Goal: Task Accomplishment & Management: Manage account settings

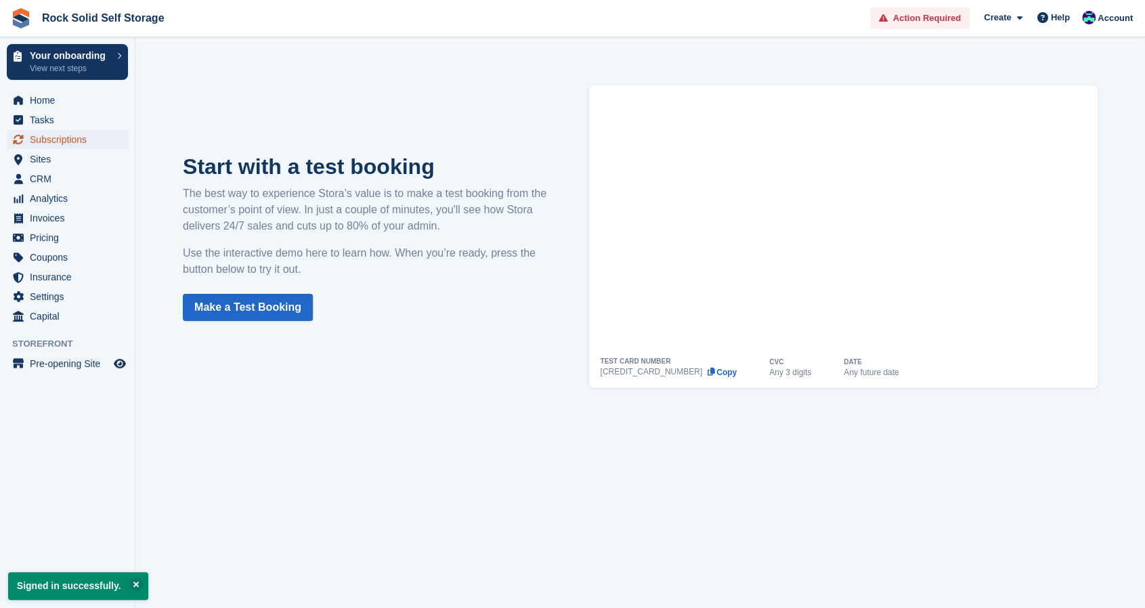
click at [72, 144] on span "Subscriptions" at bounding box center [70, 139] width 81 height 19
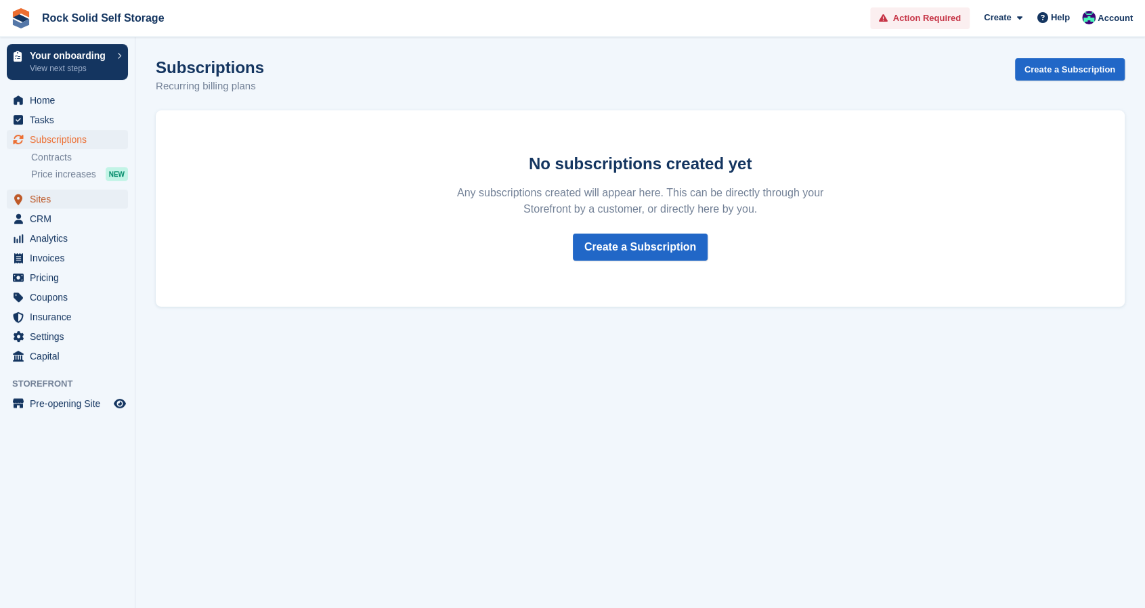
click at [56, 202] on span "Sites" at bounding box center [70, 199] width 81 height 19
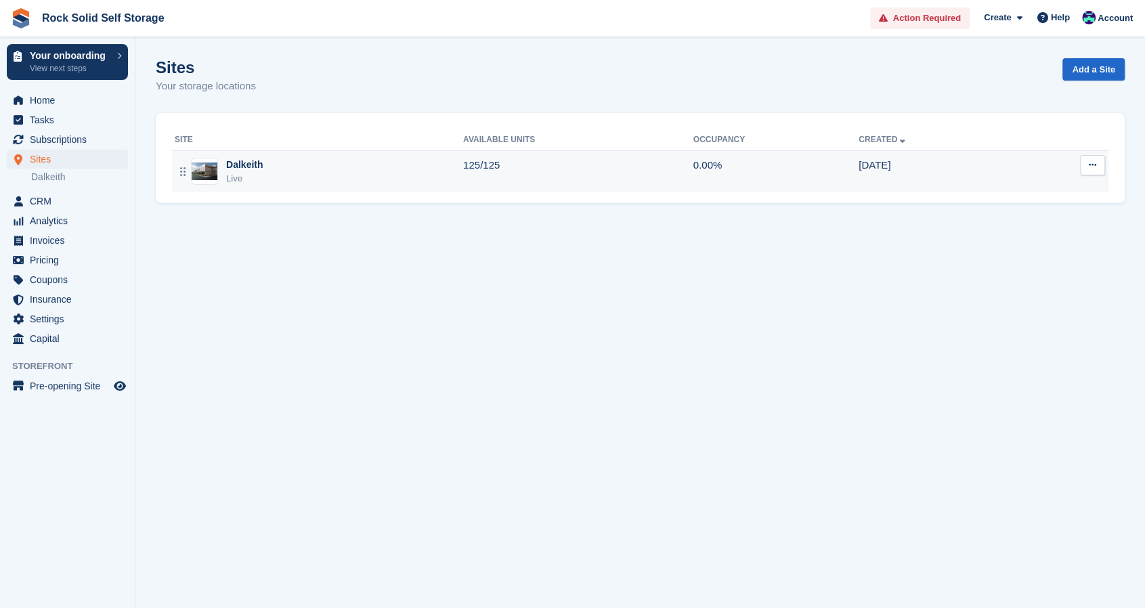
click at [297, 169] on div "Dalkeith Live" at bounding box center [319, 172] width 288 height 28
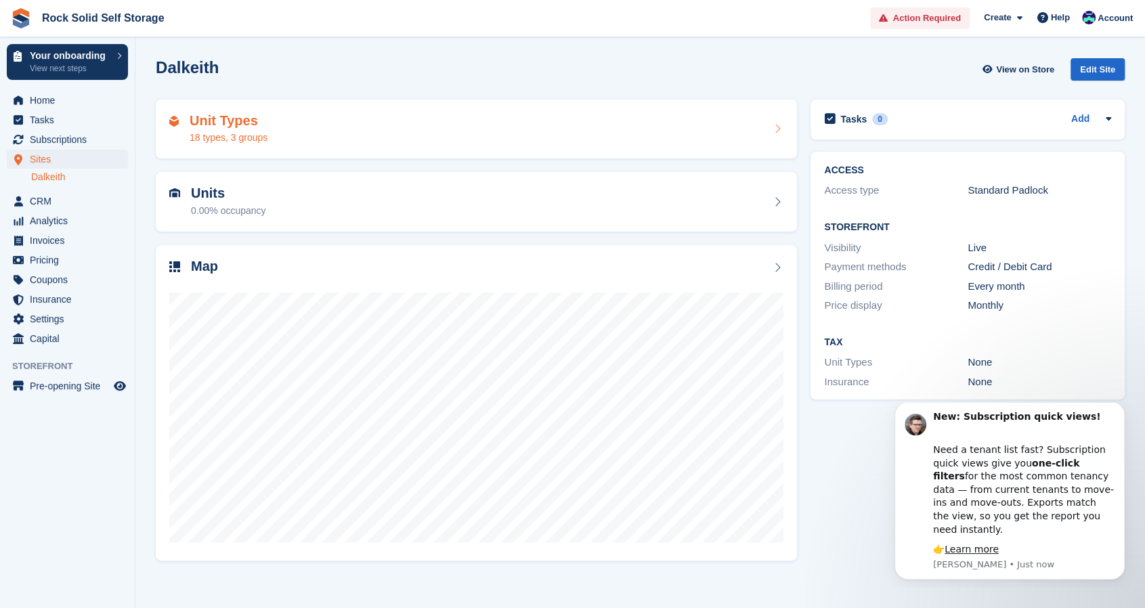
click at [631, 137] on div "Unit Types 18 types, 3 groups" at bounding box center [476, 129] width 614 height 33
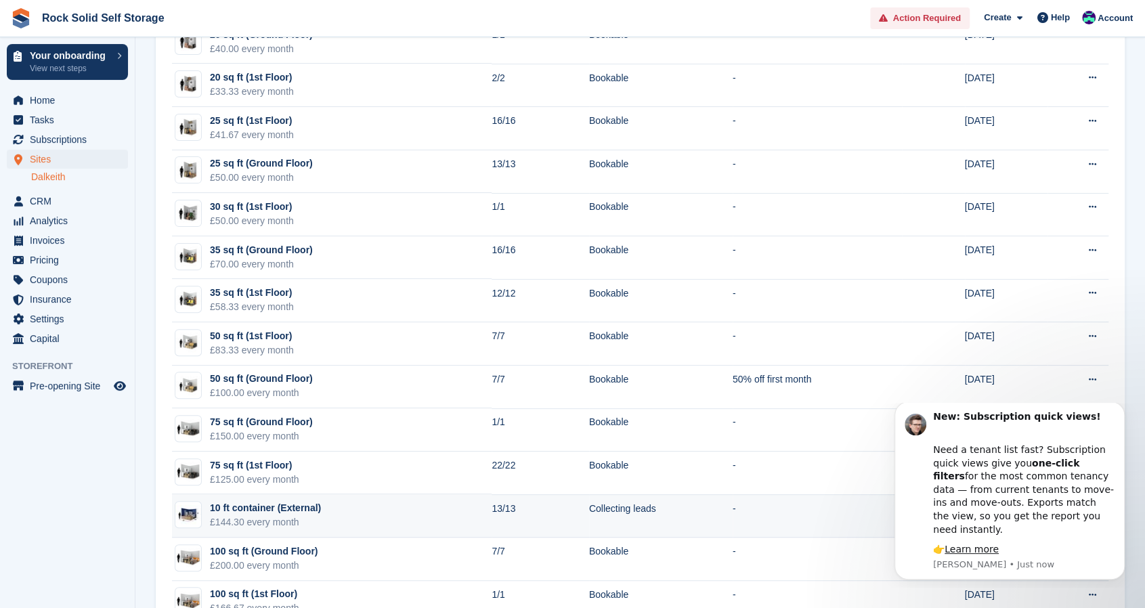
scroll to position [332, 0]
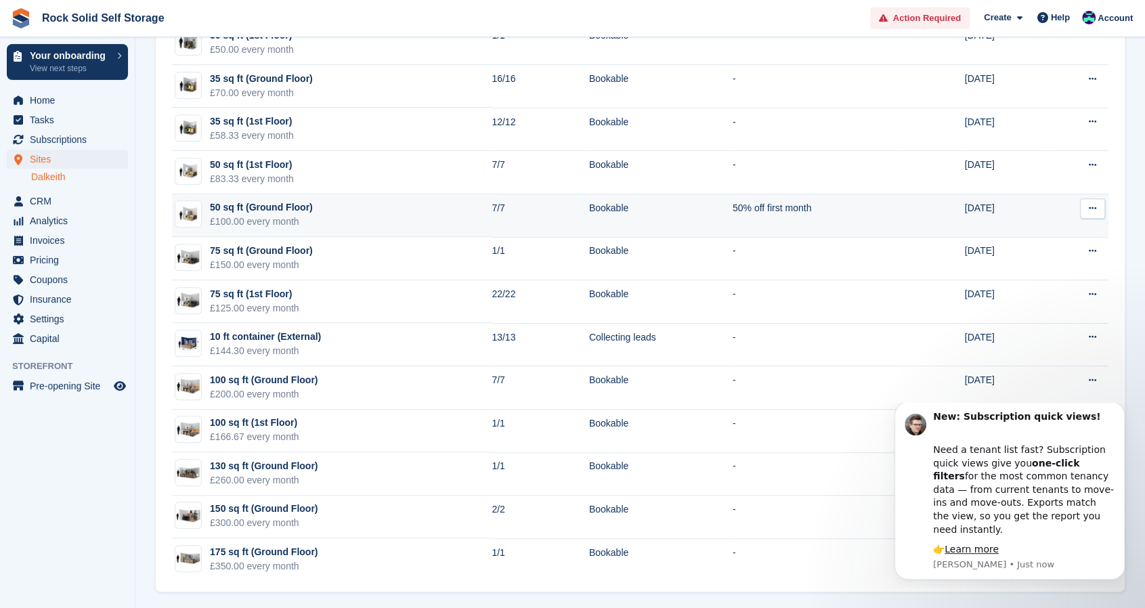
click at [818, 210] on td "50% off first month" at bounding box center [817, 215] width 169 height 43
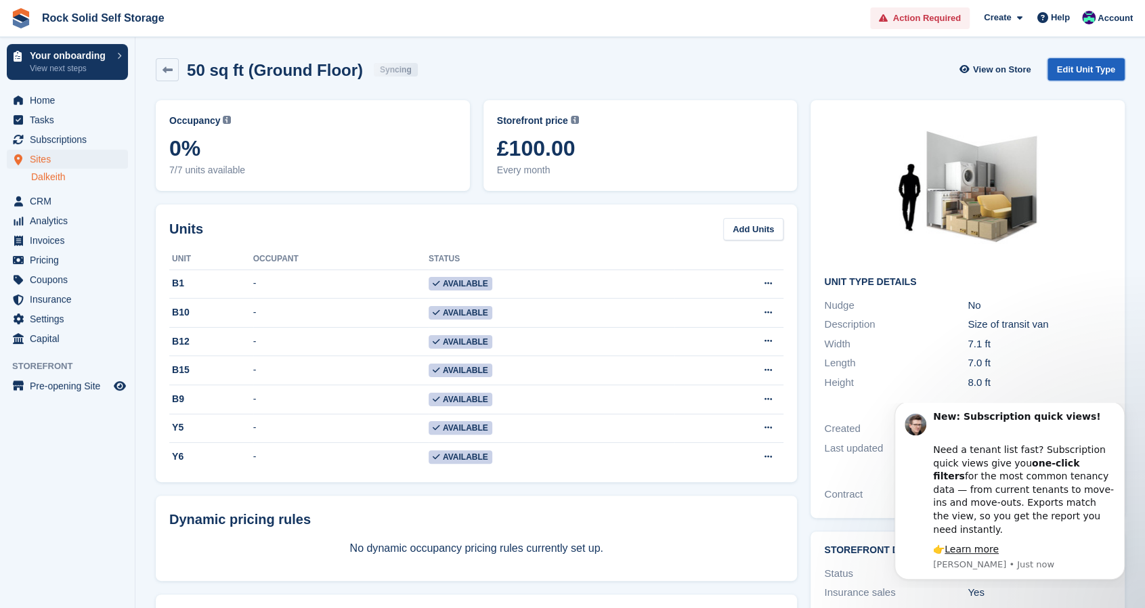
click at [1094, 74] on link "Edit Unit Type" at bounding box center [1085, 69] width 77 height 22
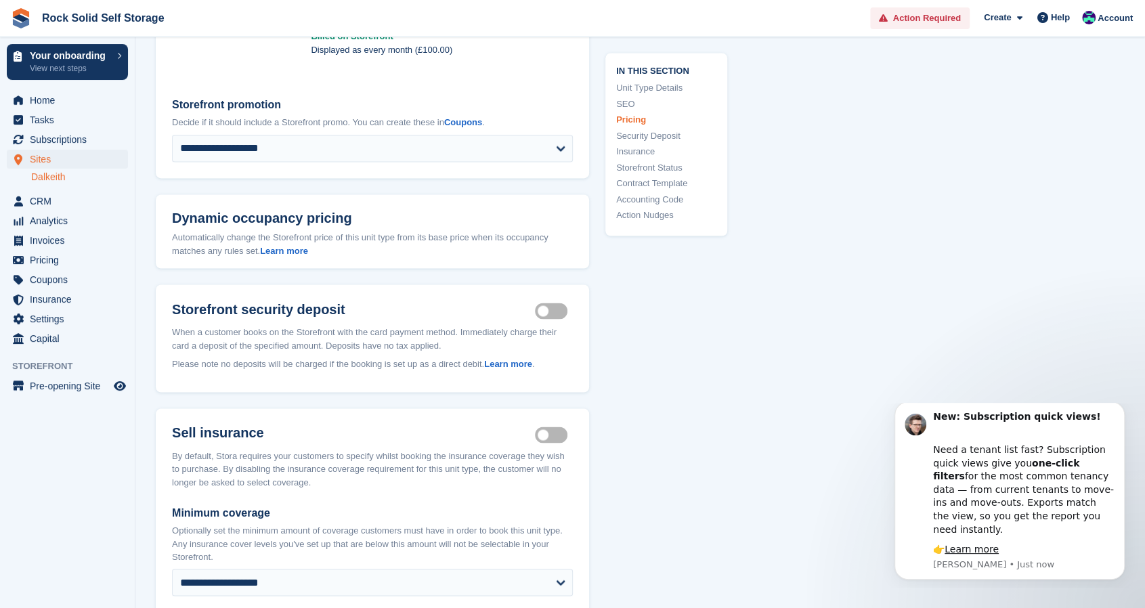
scroll to position [1354, 0]
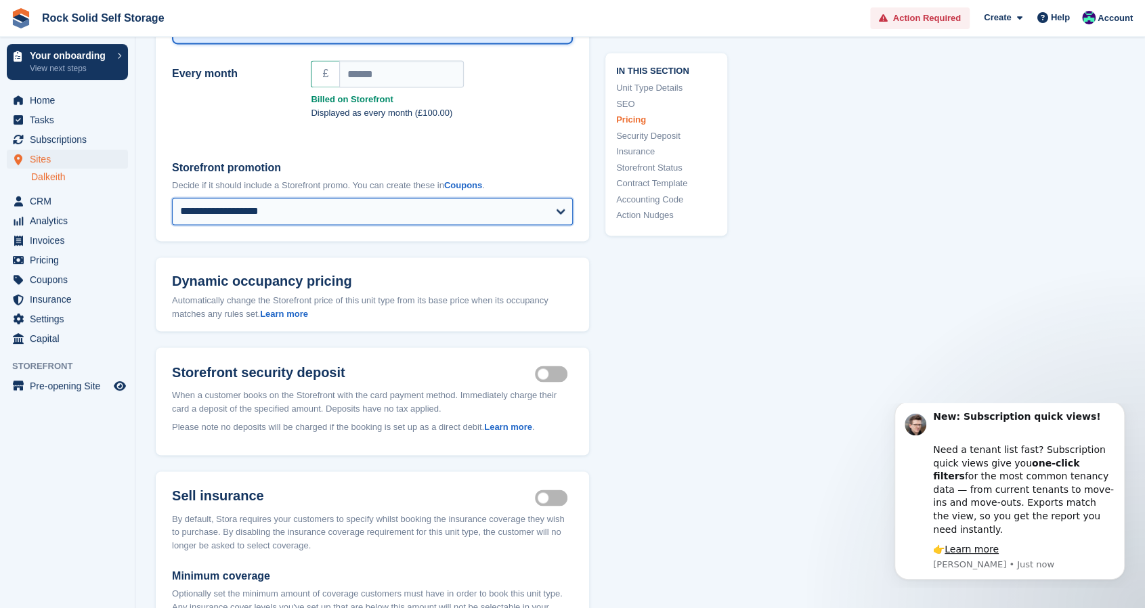
click at [428, 198] on select "**********" at bounding box center [372, 211] width 401 height 27
select select
click at [172, 198] on select "**********" at bounding box center [372, 211] width 401 height 27
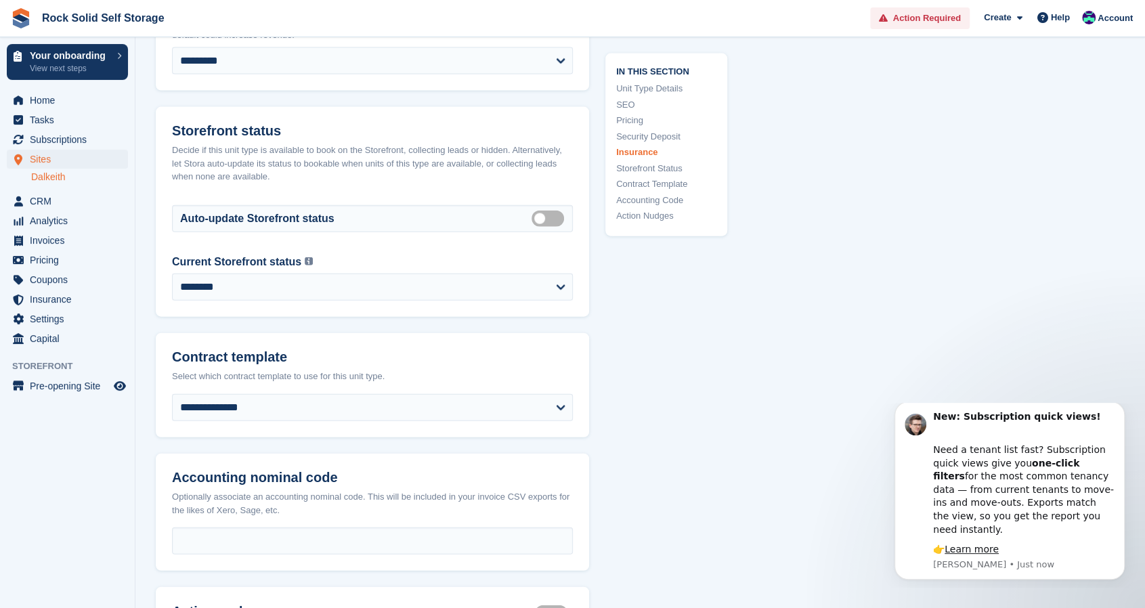
scroll to position [2452, 0]
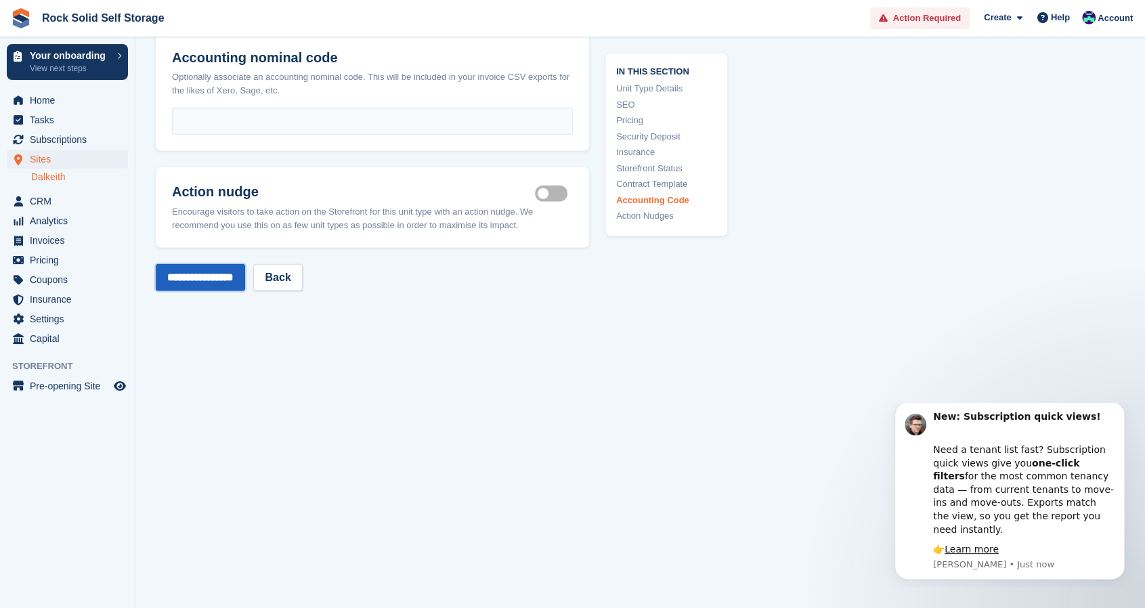
click at [234, 264] on input "**********" at bounding box center [200, 277] width 89 height 27
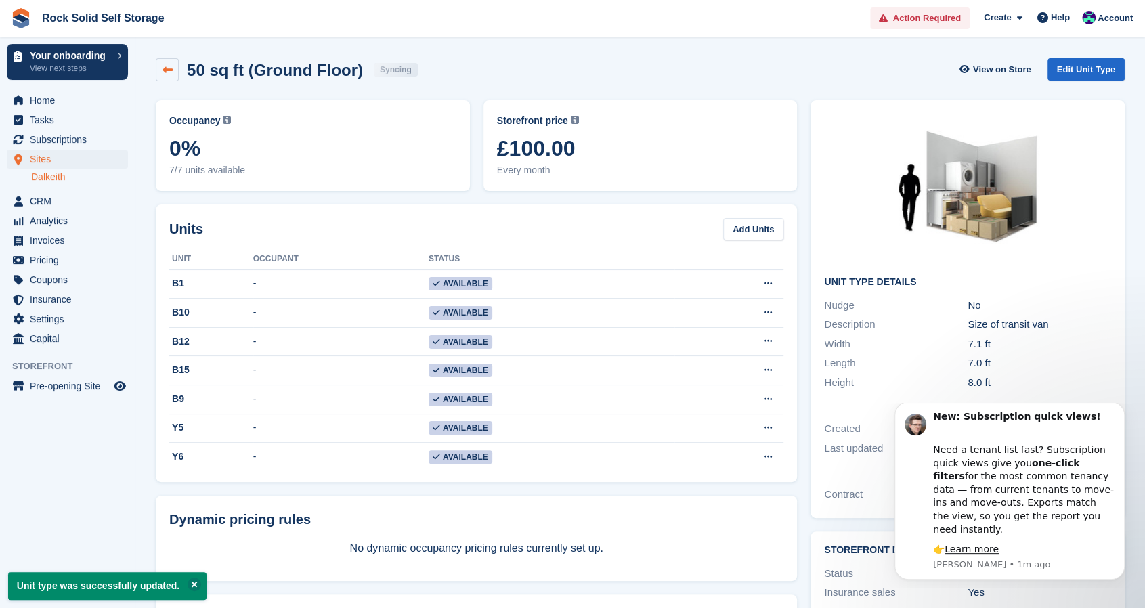
click at [175, 77] on link at bounding box center [167, 69] width 23 height 23
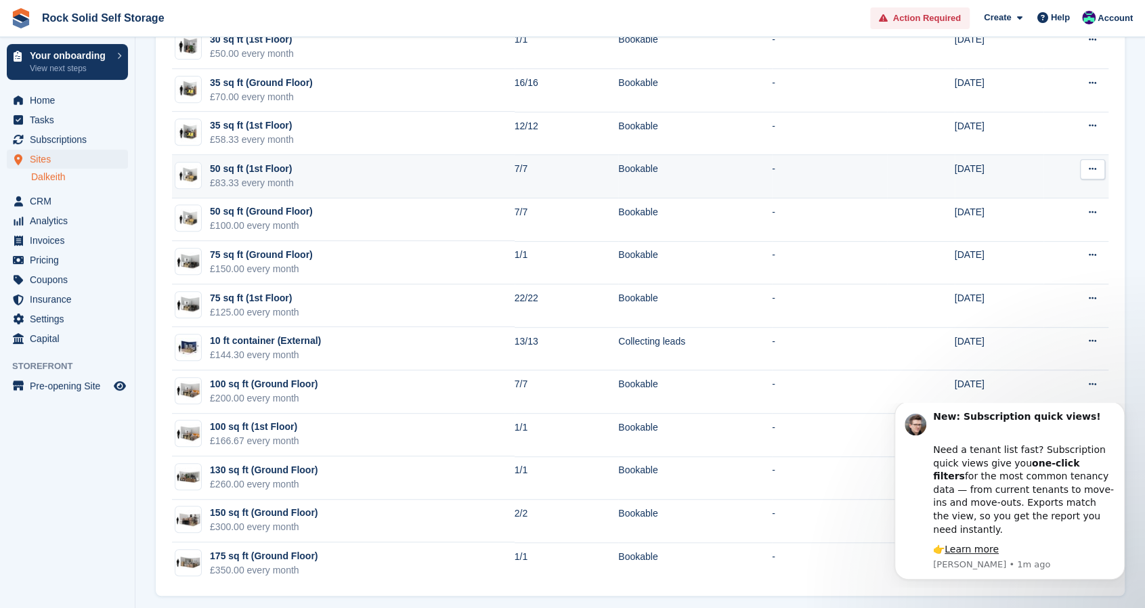
scroll to position [332, 0]
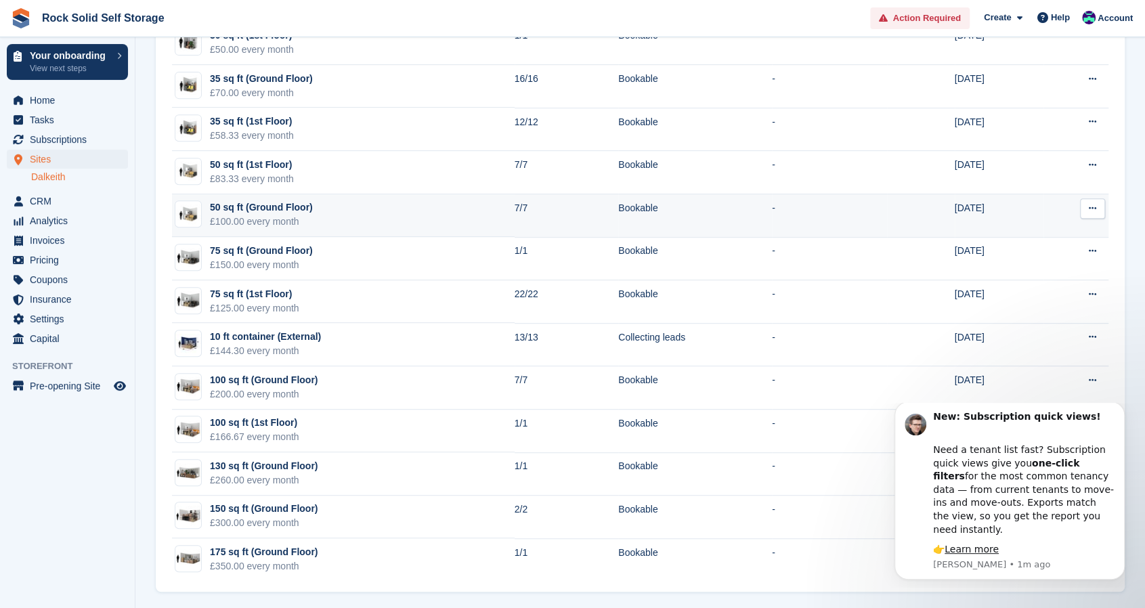
click at [320, 220] on td "50 sq ft (Ground Floor) £100.00 every month" at bounding box center [343, 215] width 343 height 43
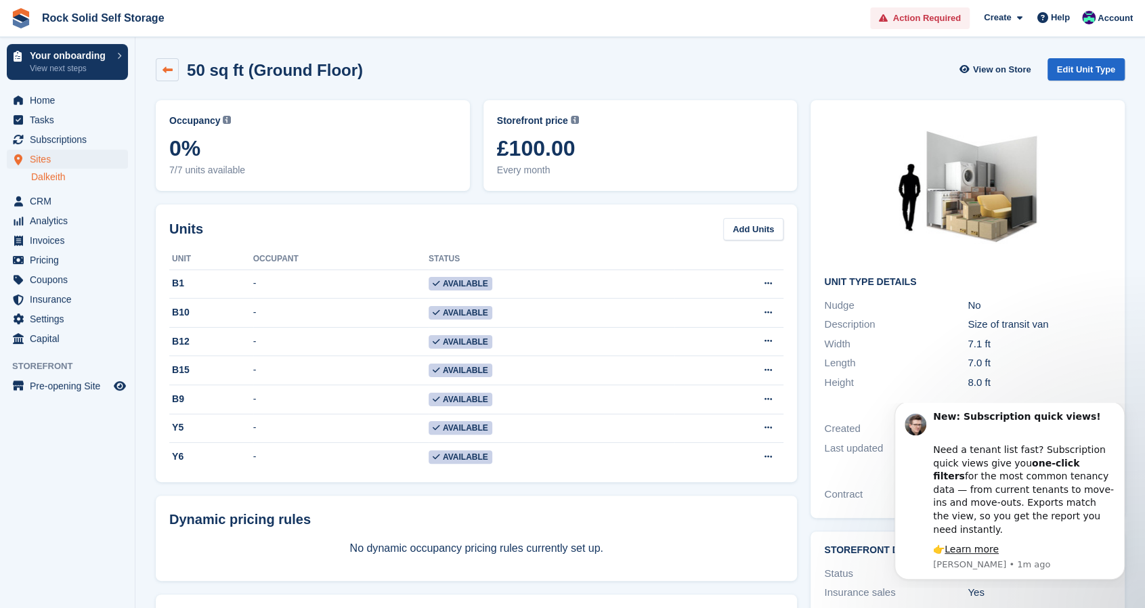
click at [170, 72] on icon at bounding box center [168, 70] width 10 height 10
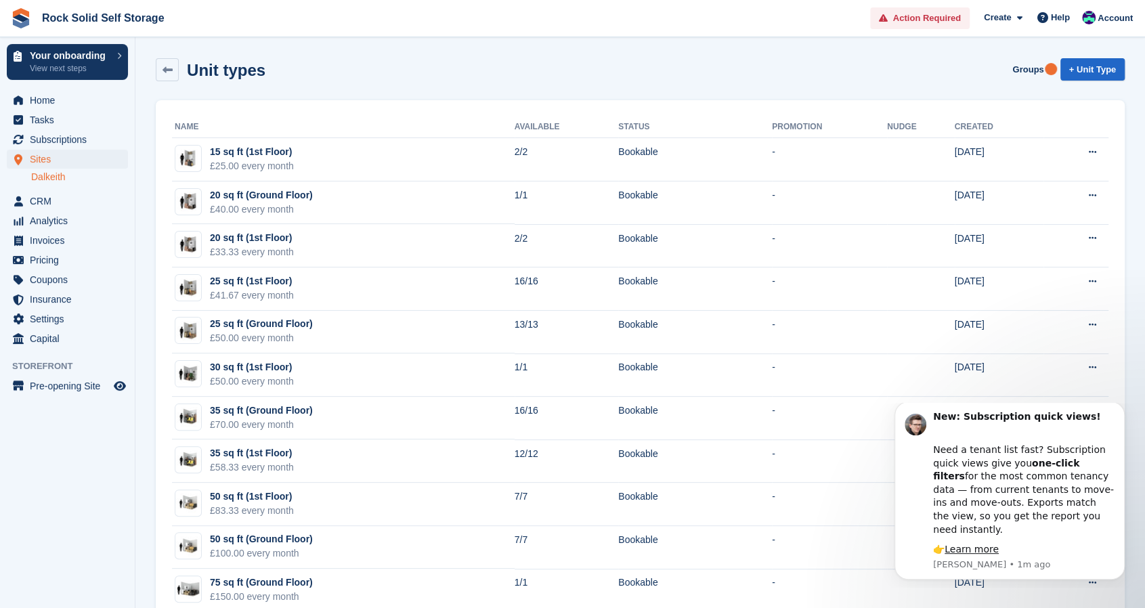
click at [52, 171] on link "Dalkeith" at bounding box center [79, 177] width 97 height 13
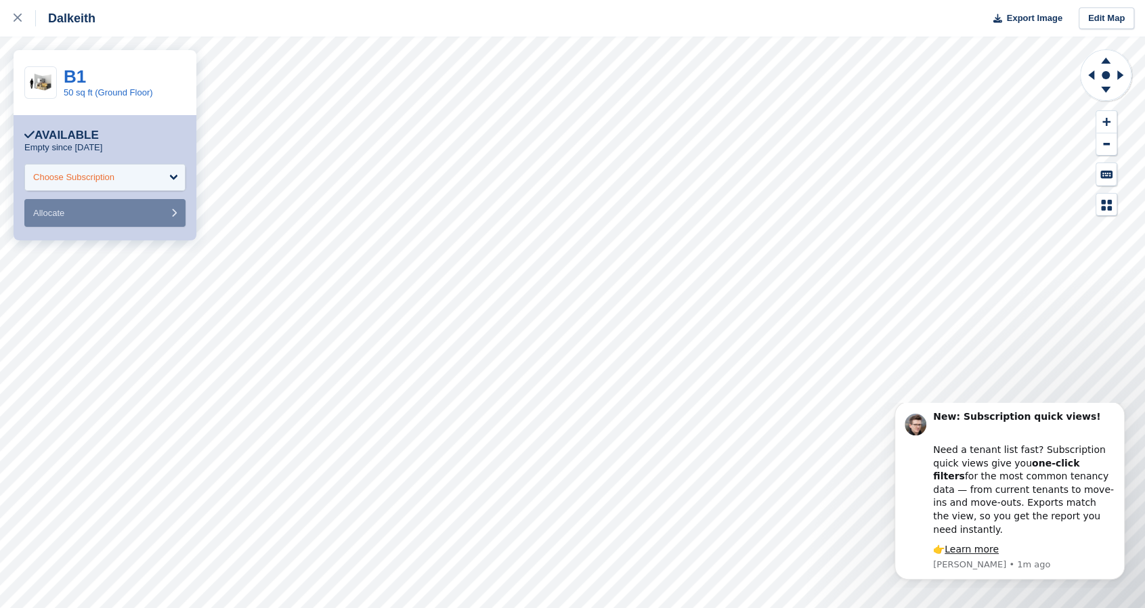
click at [119, 177] on div "Choose Subscription" at bounding box center [104, 177] width 161 height 27
click at [146, 184] on div "Choose Subscription" at bounding box center [104, 177] width 161 height 27
click at [134, 219] on input "select-one" at bounding box center [105, 212] width 144 height 20
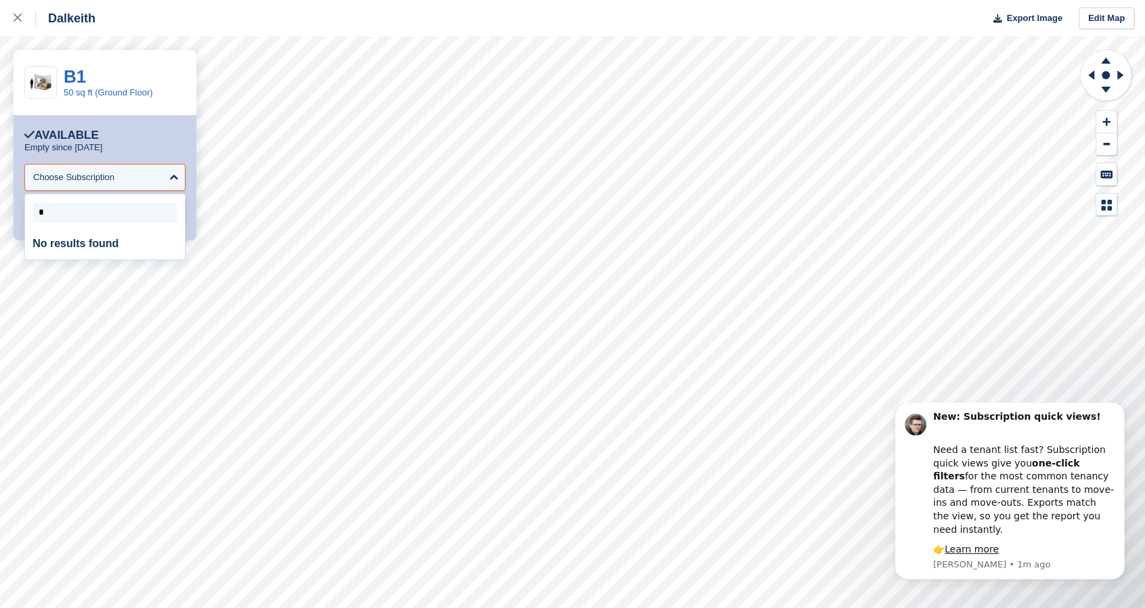
type input "**"
click at [11, 18] on link at bounding box center [18, 18] width 36 height 37
